Goal: Information Seeking & Learning: Learn about a topic

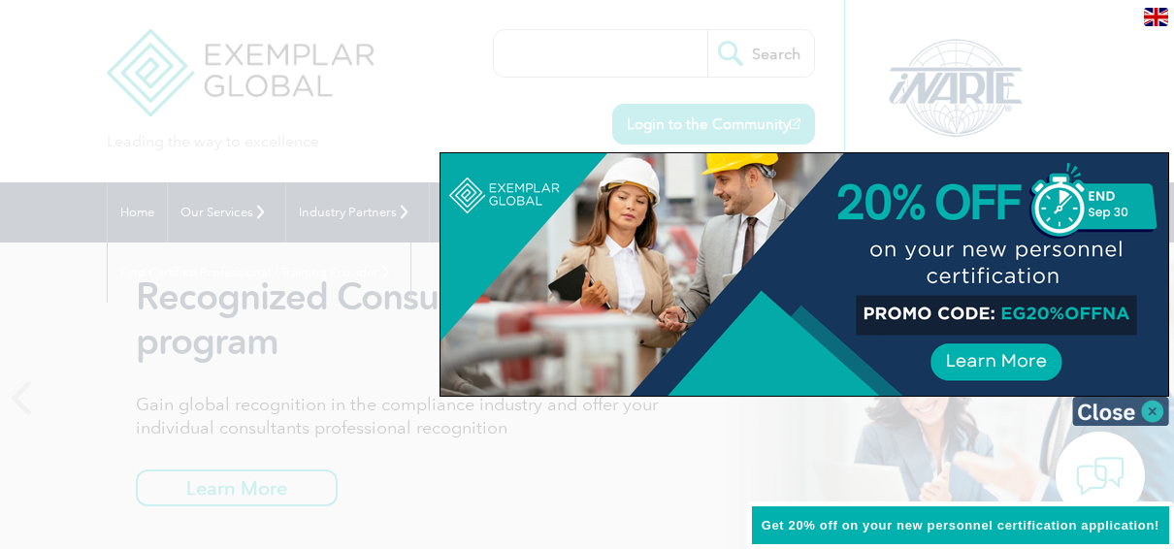
click at [1126, 410] on img at bounding box center [1120, 411] width 97 height 29
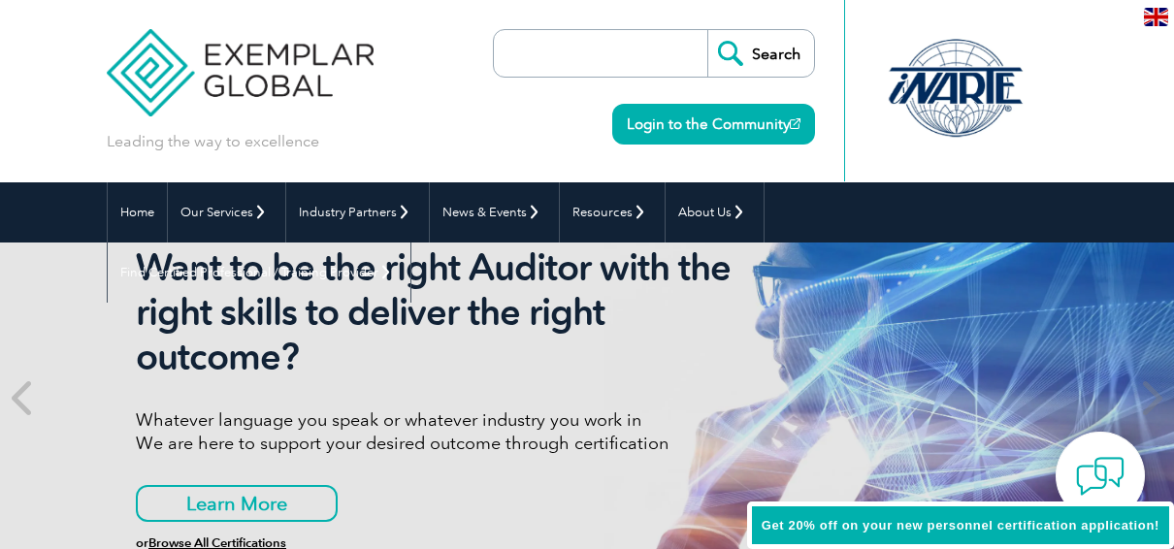
click at [562, 59] on input "search" at bounding box center [605, 53] width 204 height 47
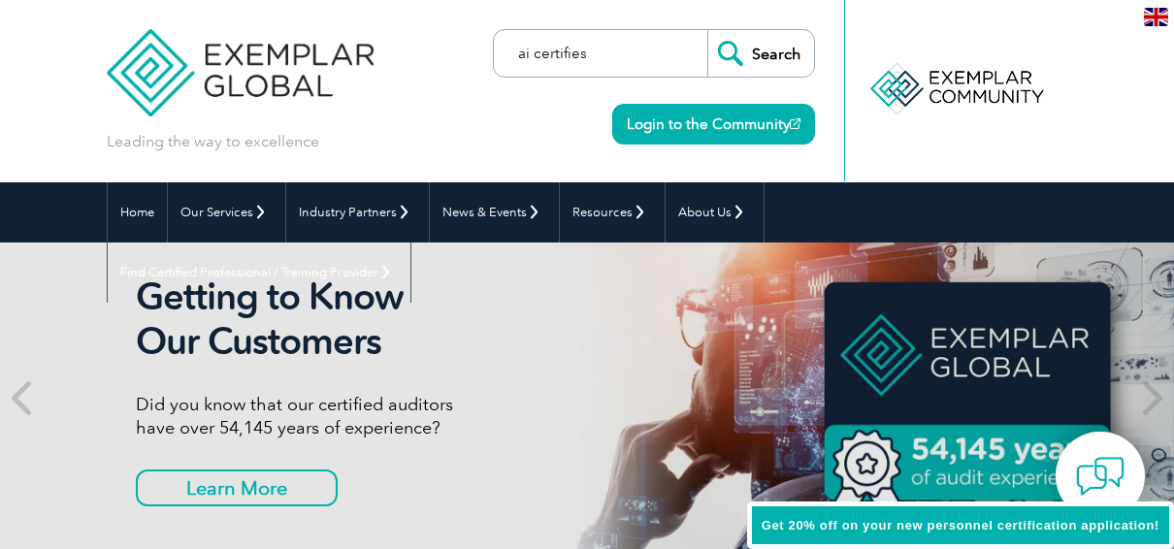
type input "ai certifies"
click at [707, 30] on input "Search" at bounding box center [760, 53] width 107 height 47
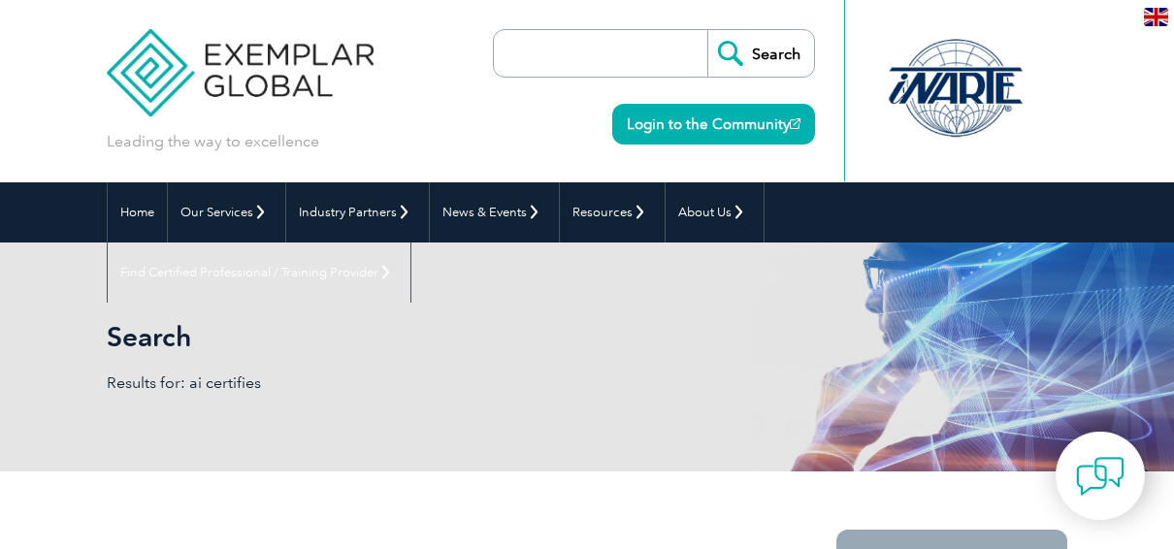
click at [583, 41] on input "search" at bounding box center [605, 53] width 204 height 47
type input "AI"
click at [707, 30] on input "Search" at bounding box center [760, 53] width 107 height 47
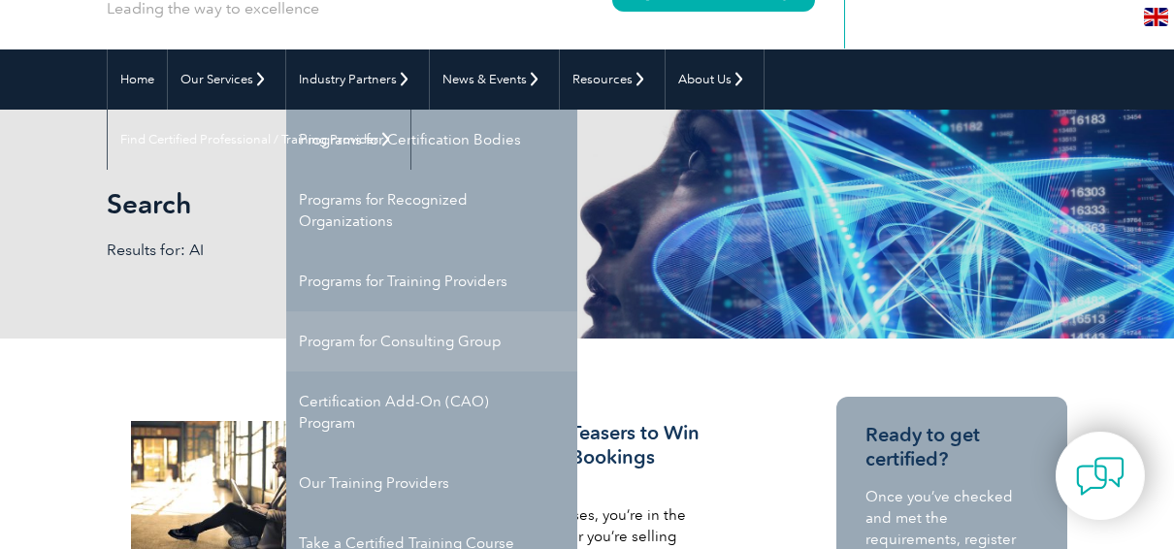
scroll to position [132, 0]
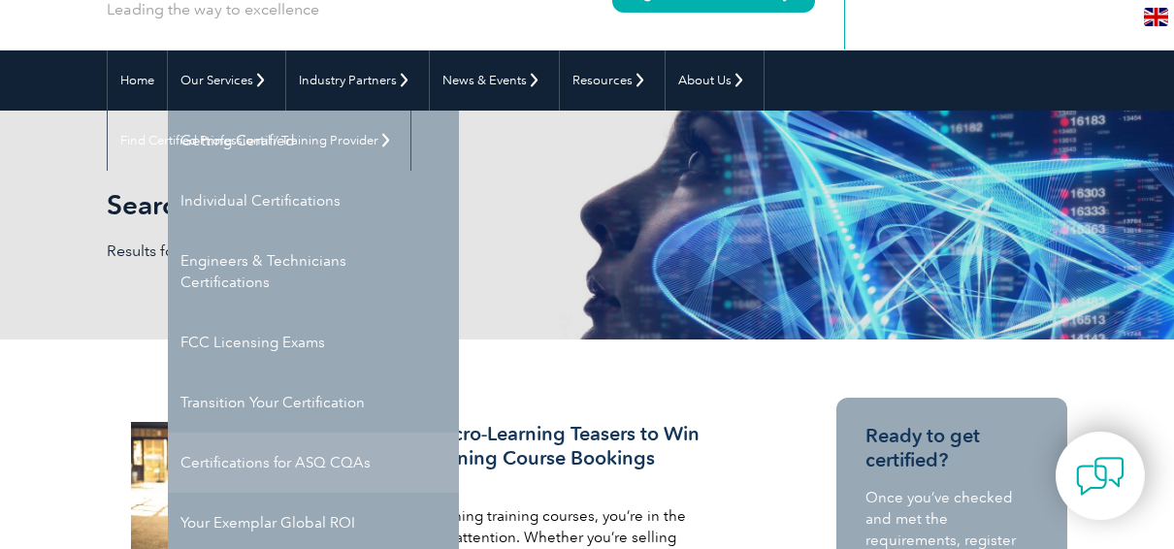
click at [275, 465] on link "Certifications for ASQ CQAs" at bounding box center [313, 463] width 291 height 60
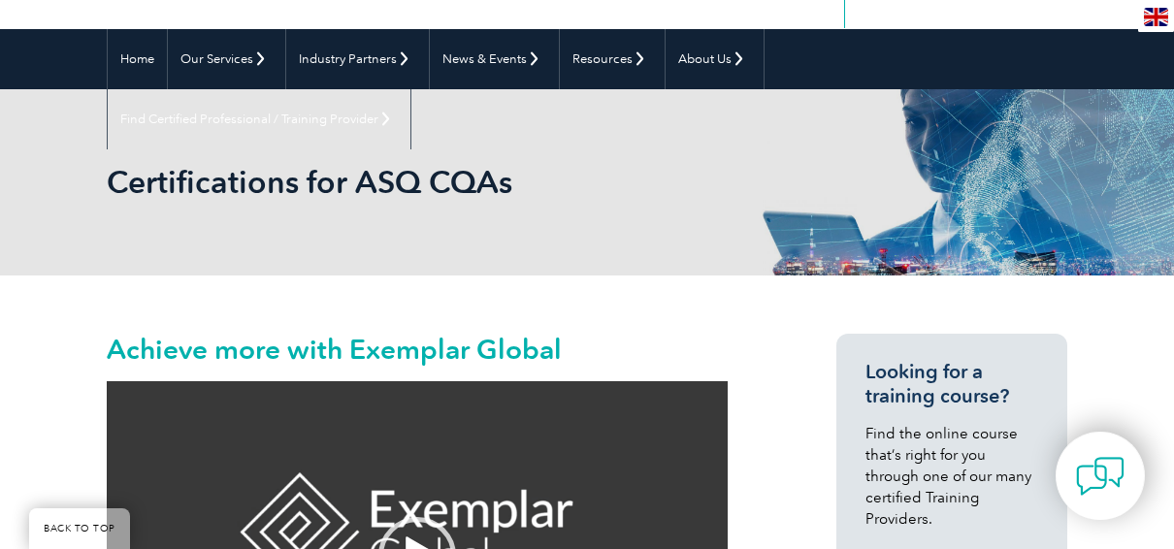
scroll to position [116, 0]
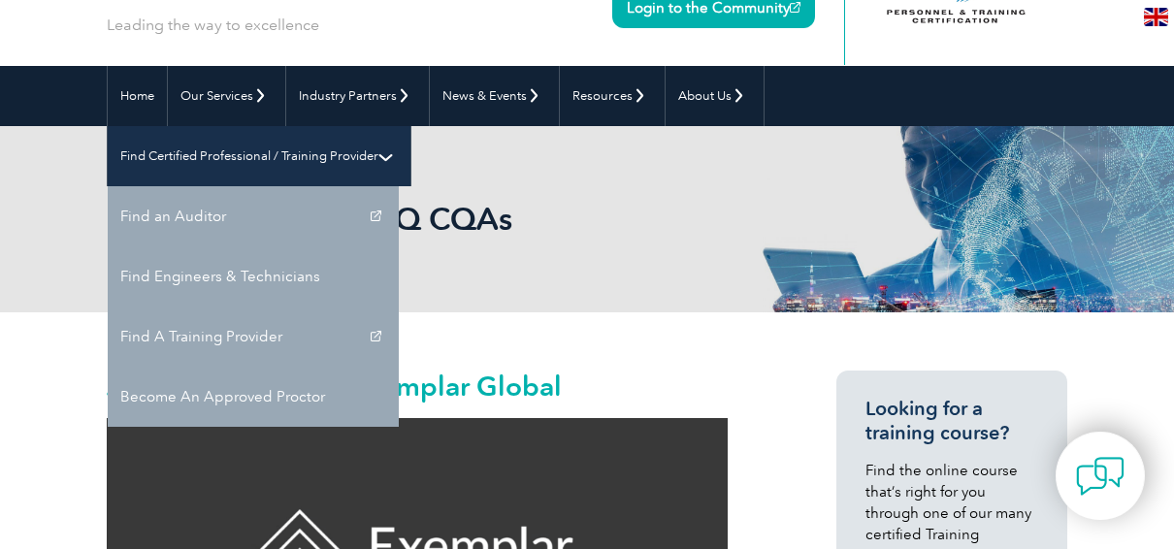
click at [410, 126] on link "Find Certified Professional / Training Provider" at bounding box center [259, 156] width 303 height 60
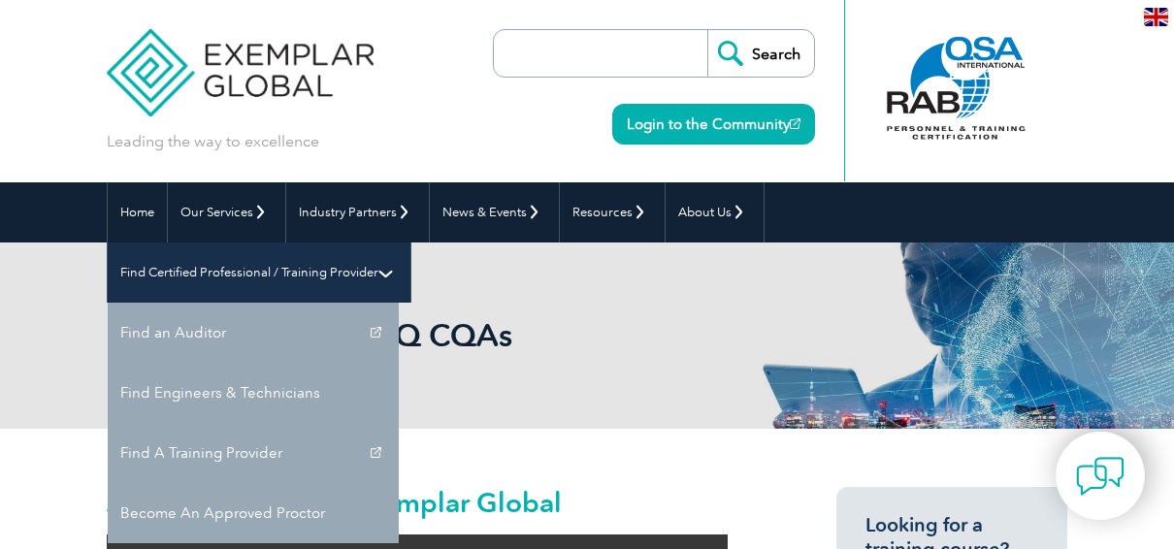
click at [410, 242] on link "Find Certified Professional / Training Provider" at bounding box center [259, 272] width 303 height 60
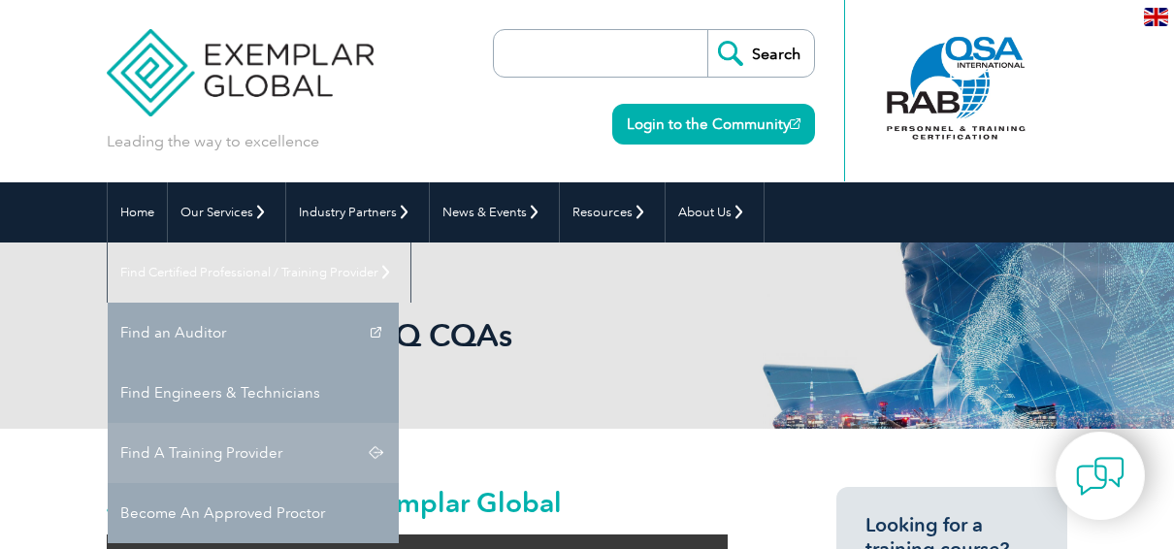
click at [399, 423] on link "Find A Training Provider" at bounding box center [253, 453] width 291 height 60
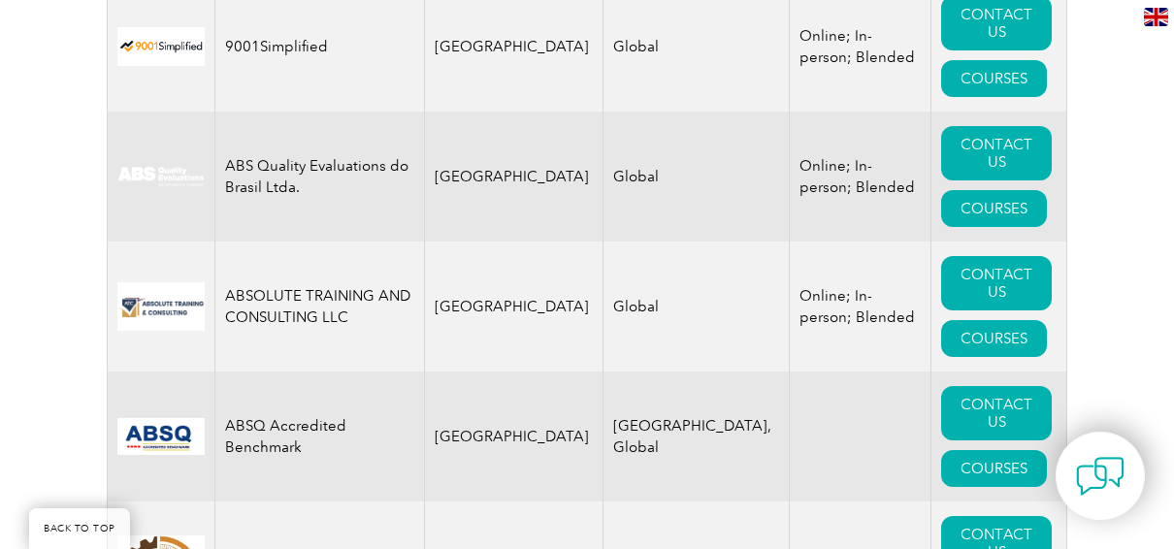
scroll to position [1034, 0]
